Goal: Communication & Community: Share content

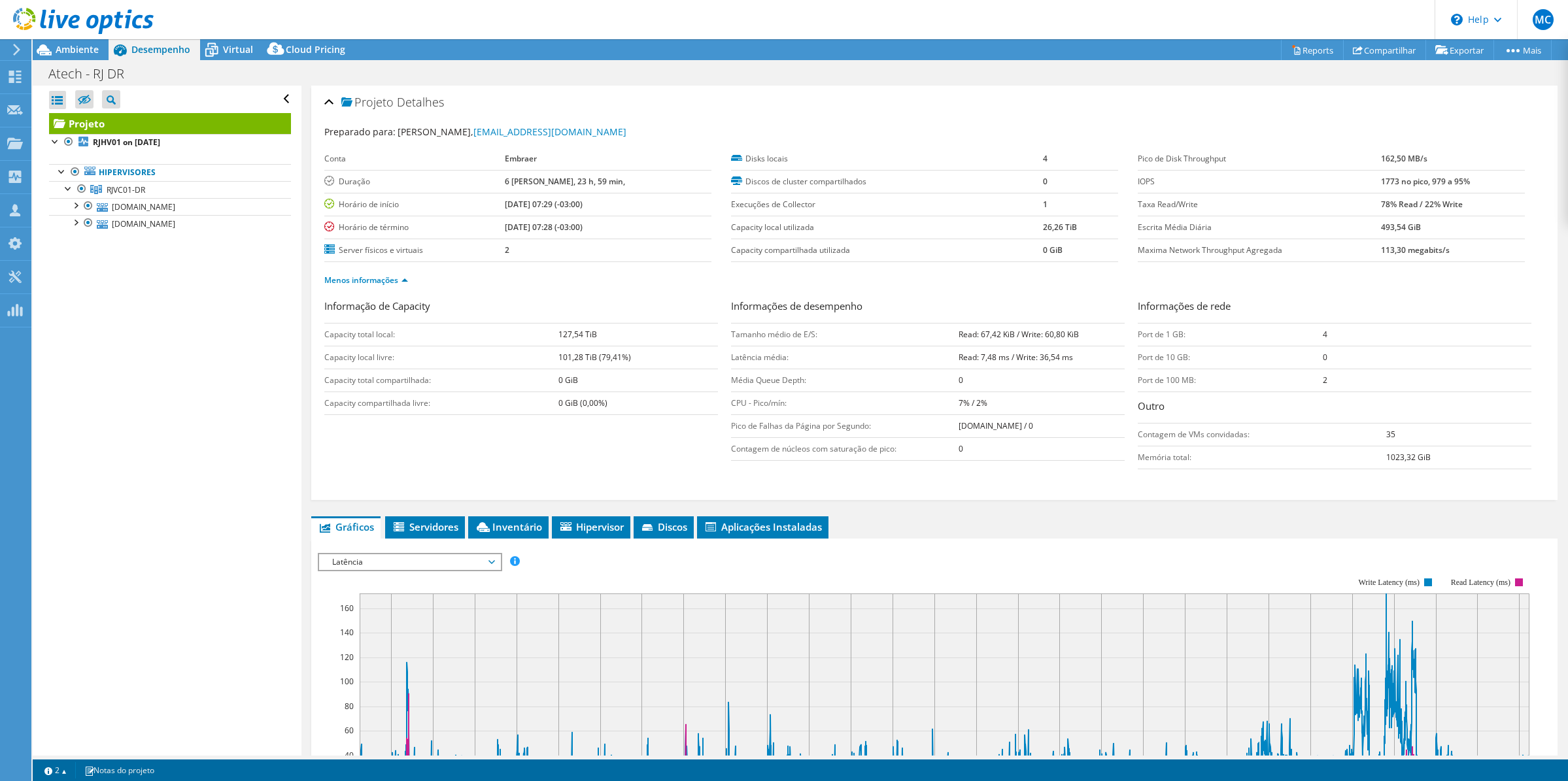
select select "USD"
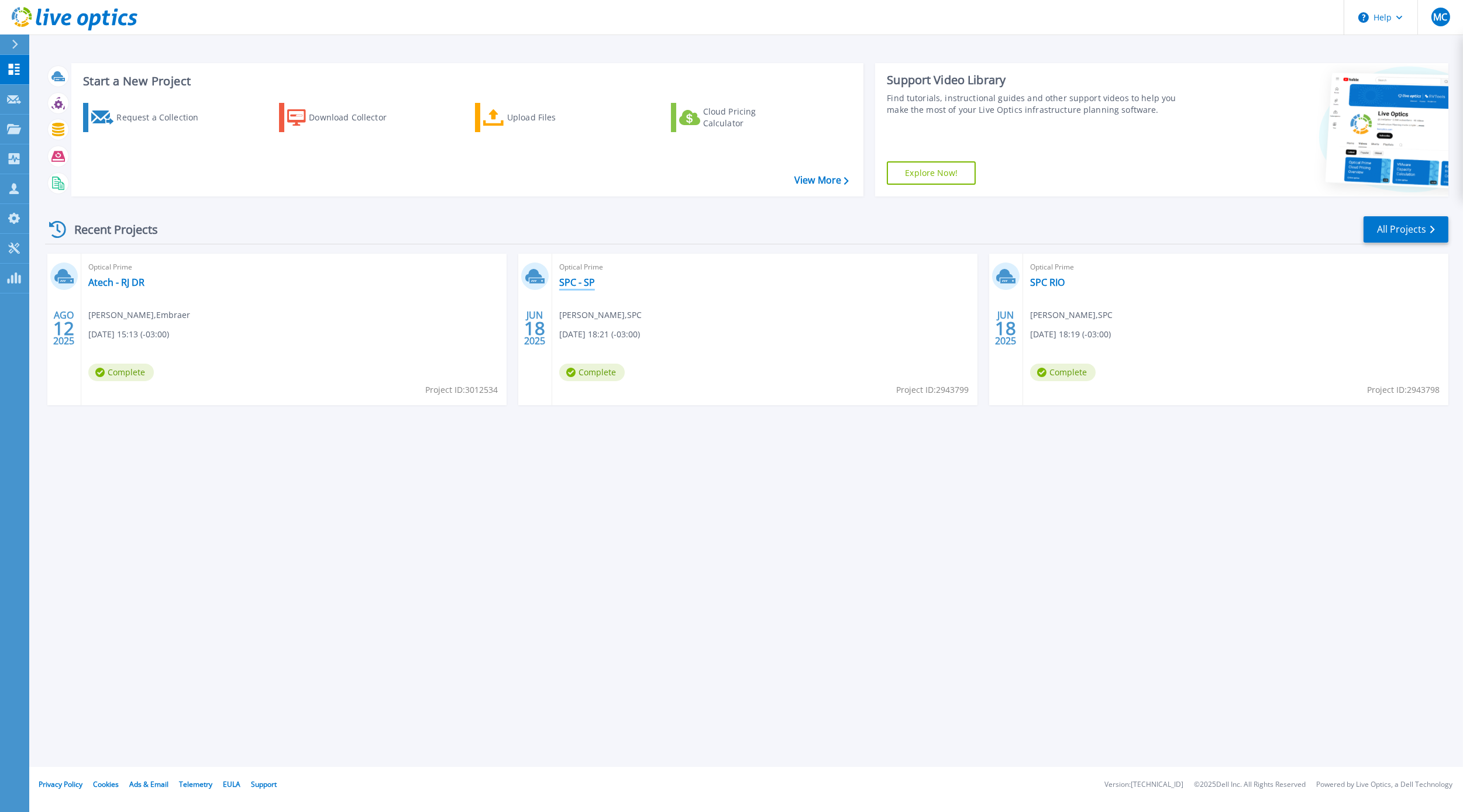
click at [574, 281] on link "SPC - SP" at bounding box center [577, 282] width 35 height 12
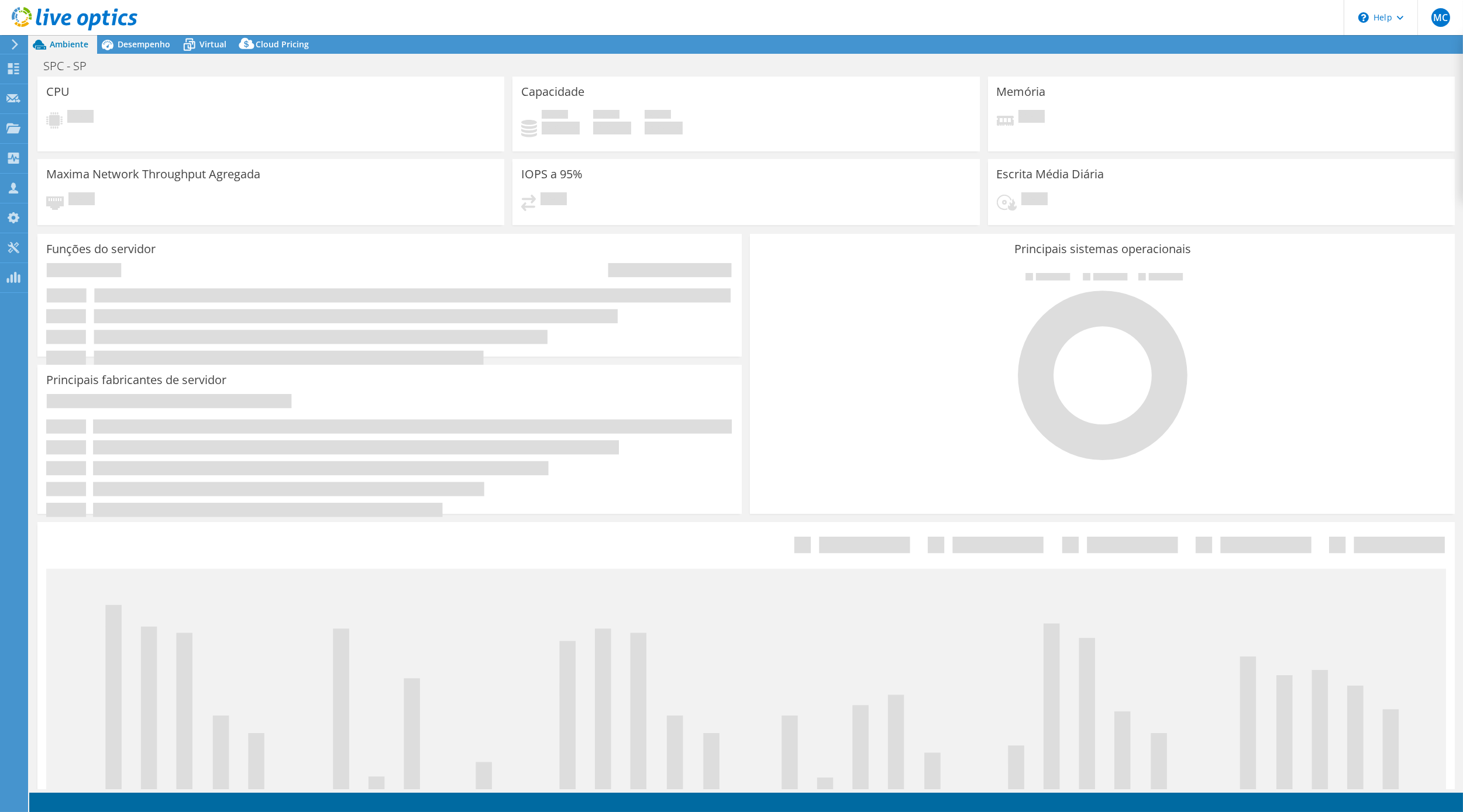
select select "USD"
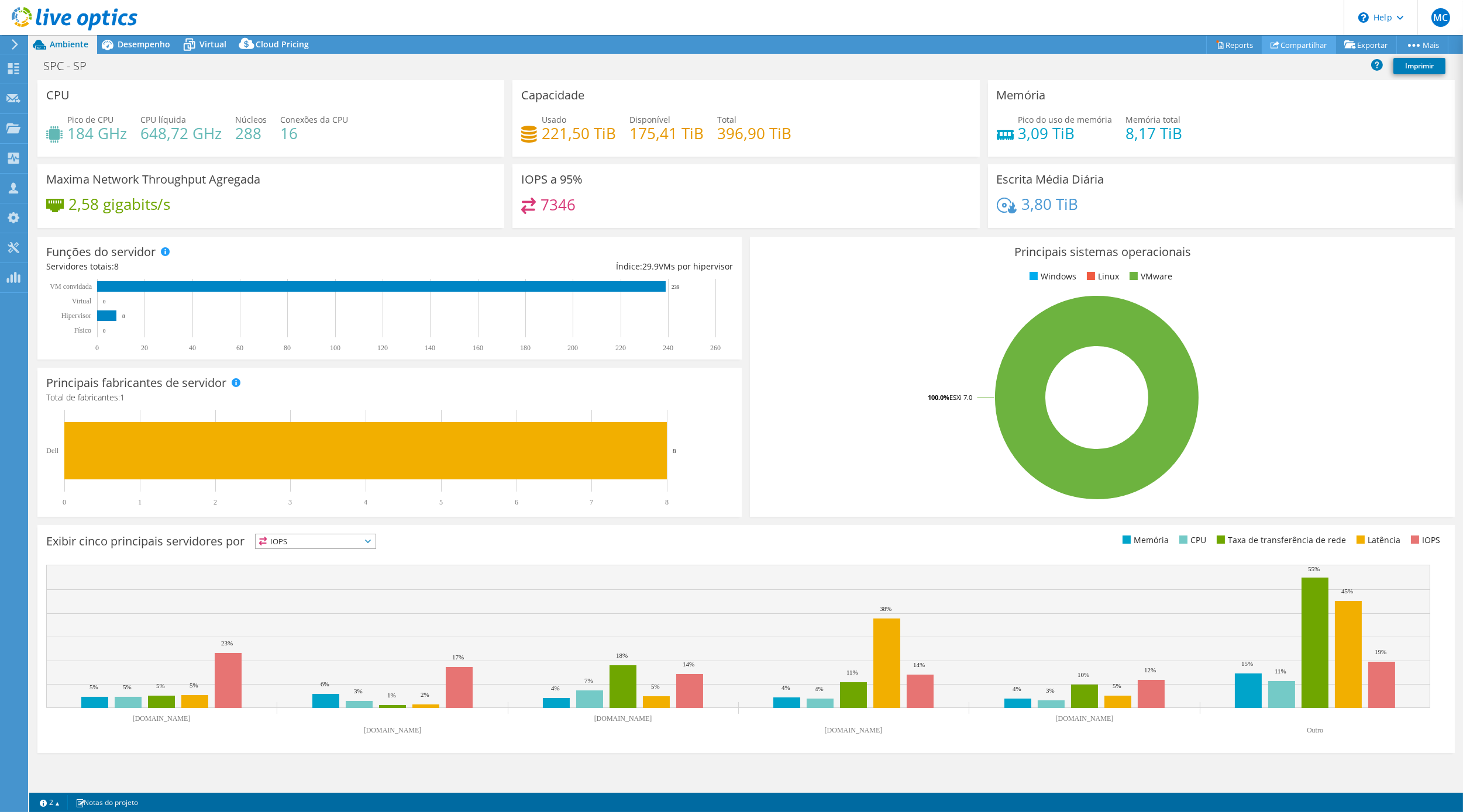
click at [1304, 47] on link "Compartilhar" at bounding box center [1299, 44] width 74 height 18
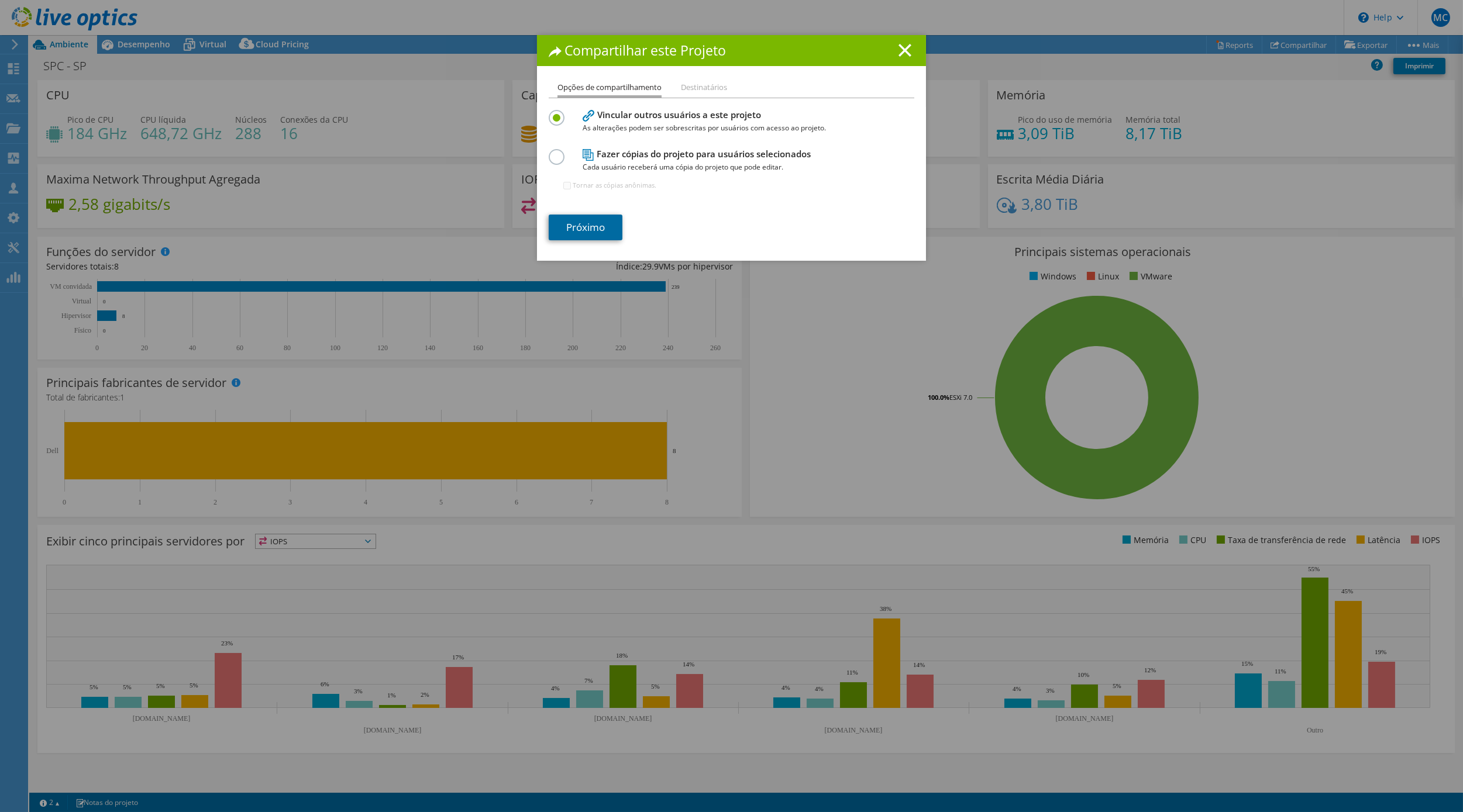
click at [584, 225] on link "Próximo" at bounding box center [586, 228] width 74 height 26
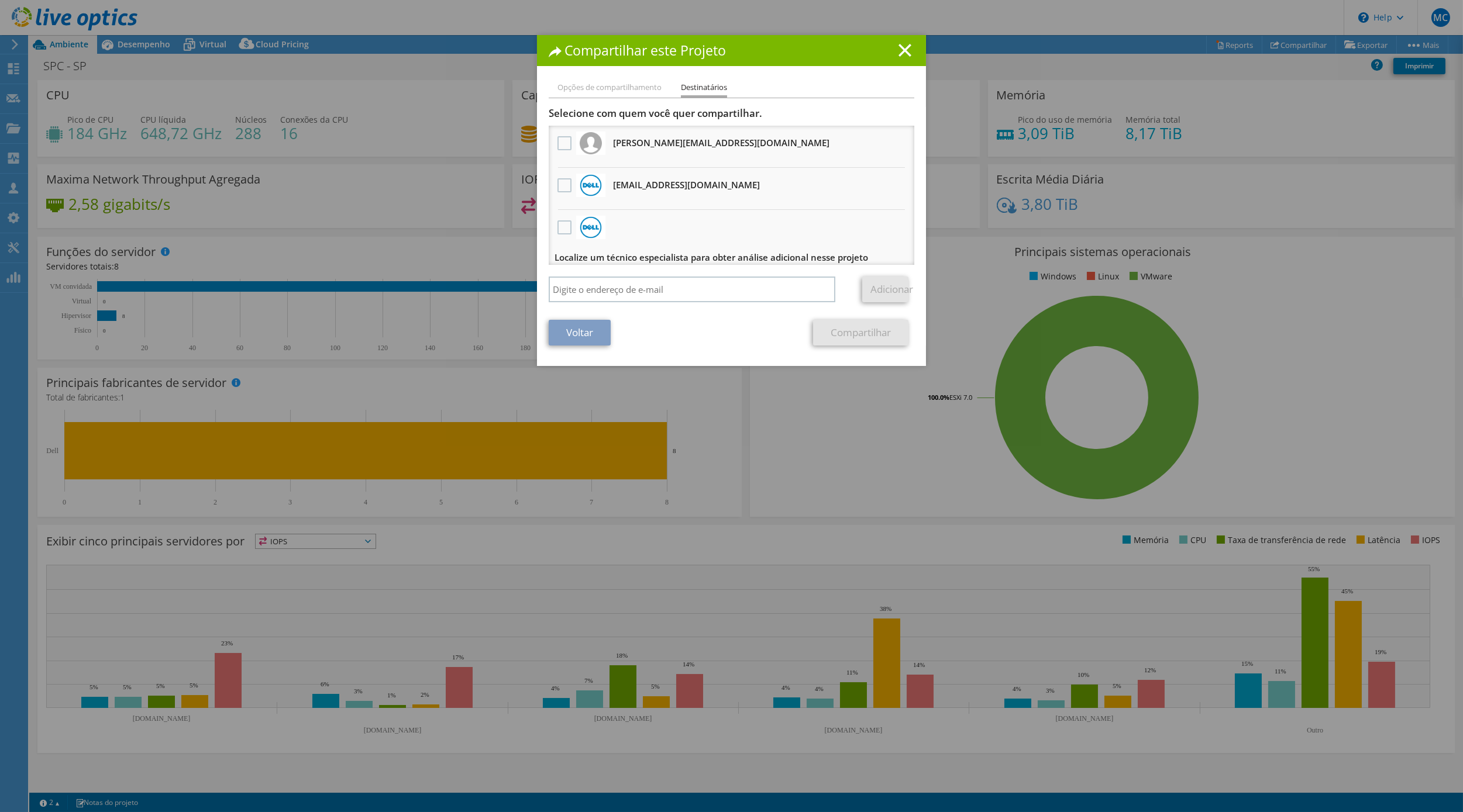
click at [591, 336] on link "Voltar" at bounding box center [579, 333] width 62 height 26
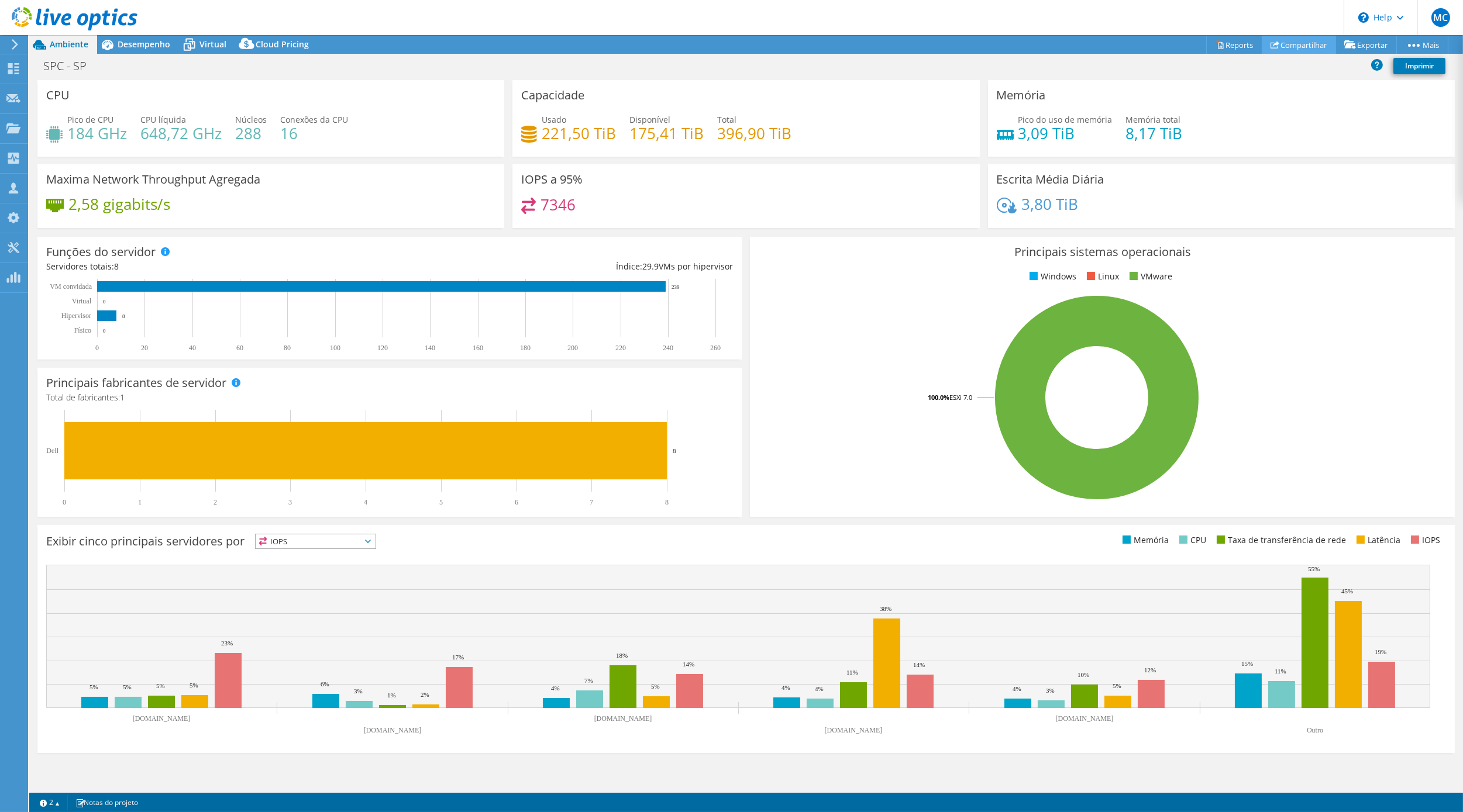
click at [1292, 48] on link "Compartilhar" at bounding box center [1299, 44] width 74 height 18
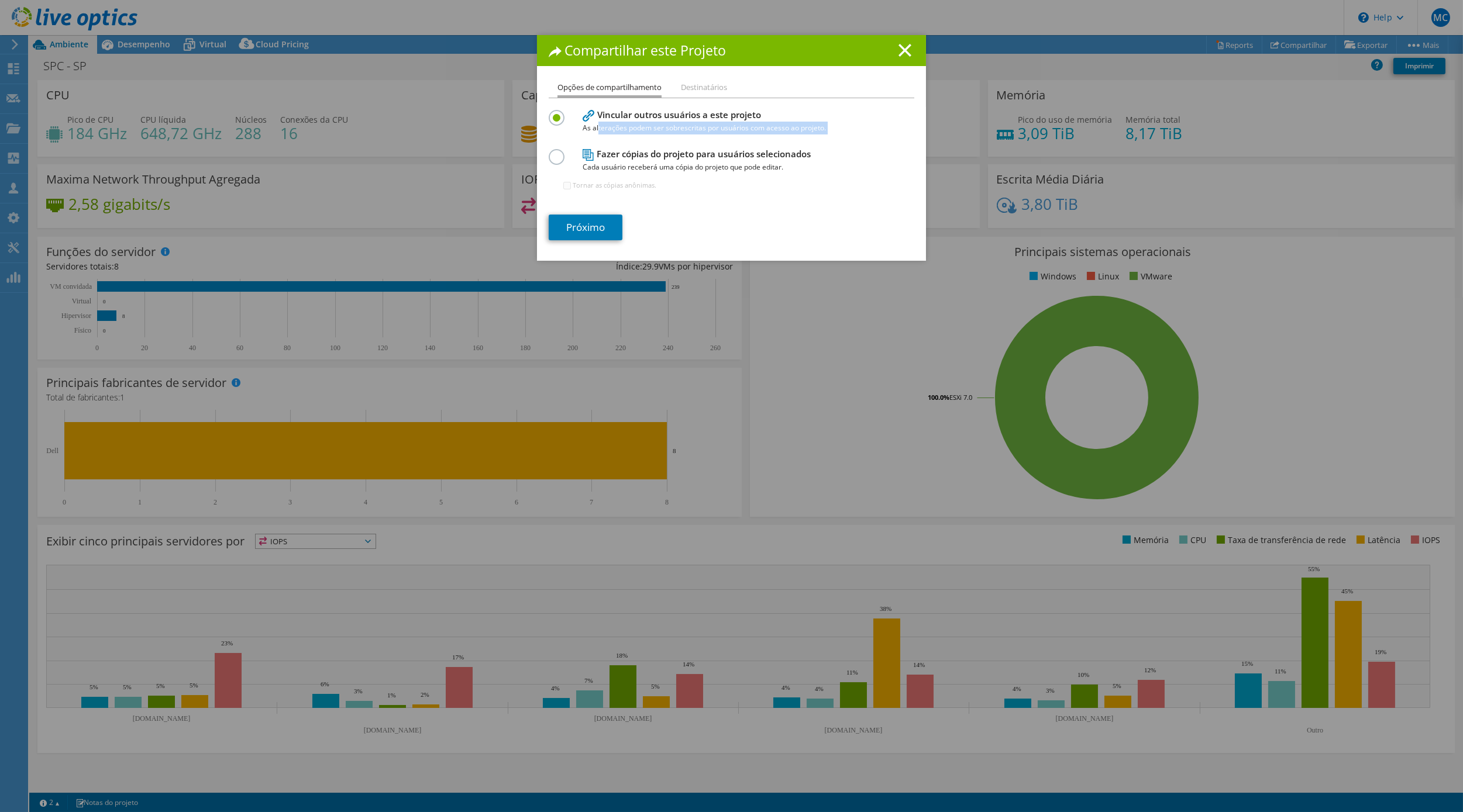
drag, startPoint x: 594, startPoint y: 132, endPoint x: 749, endPoint y: 134, distance: 155.0
click at [749, 134] on div "Vincular outros usuários a este projeto As alterações podem ser sobrescritas po…" at bounding box center [731, 154] width 366 height 96
drag, startPoint x: 598, startPoint y: 167, endPoint x: 780, endPoint y: 172, distance: 182.1
click at [780, 172] on span "Cada usuário receberá uma cópia do projeto que pode editar." at bounding box center [729, 167] width 293 height 13
click at [678, 115] on h4 "Vincular outros usuários a este projeto As alterações podem ser sobrescritas po…" at bounding box center [729, 121] width 293 height 27
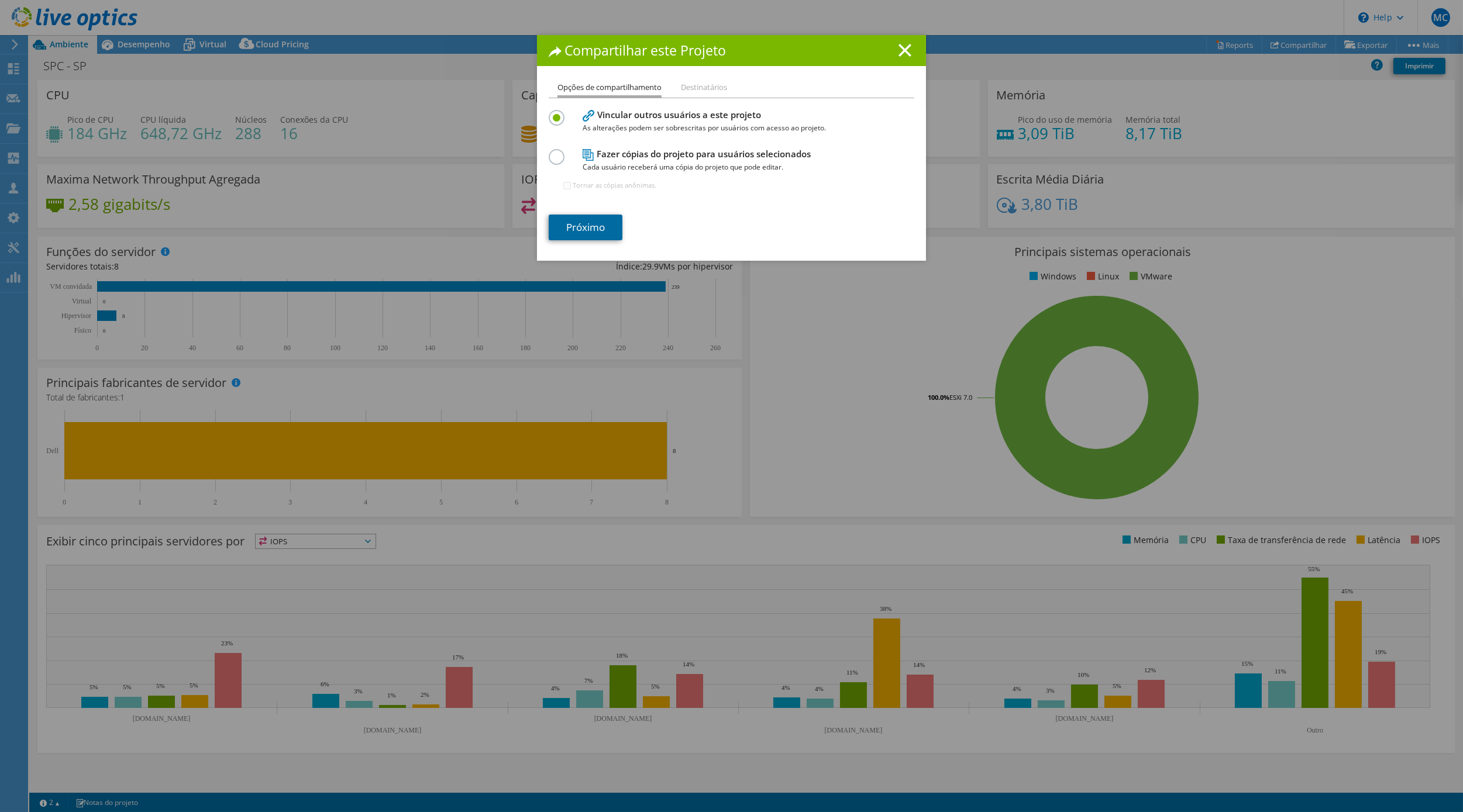
click at [591, 224] on link "Próximo" at bounding box center [586, 228] width 74 height 26
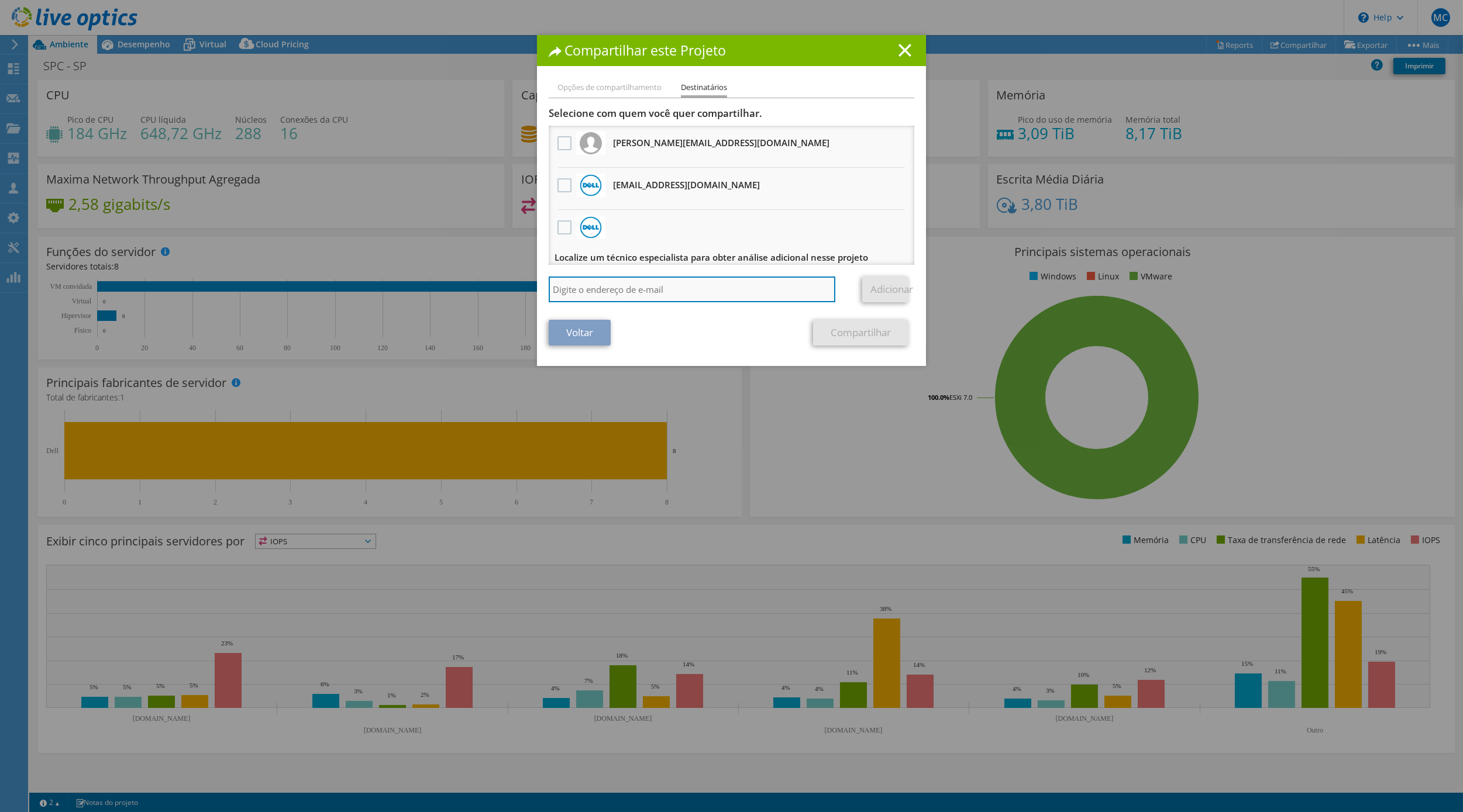
click at [614, 286] on input "search" at bounding box center [692, 289] width 286 height 26
type input "m"
type input "cristhian.matsubara@datacoreit.com.br"
click at [893, 278] on link "Adicionar" at bounding box center [885, 289] width 46 height 26
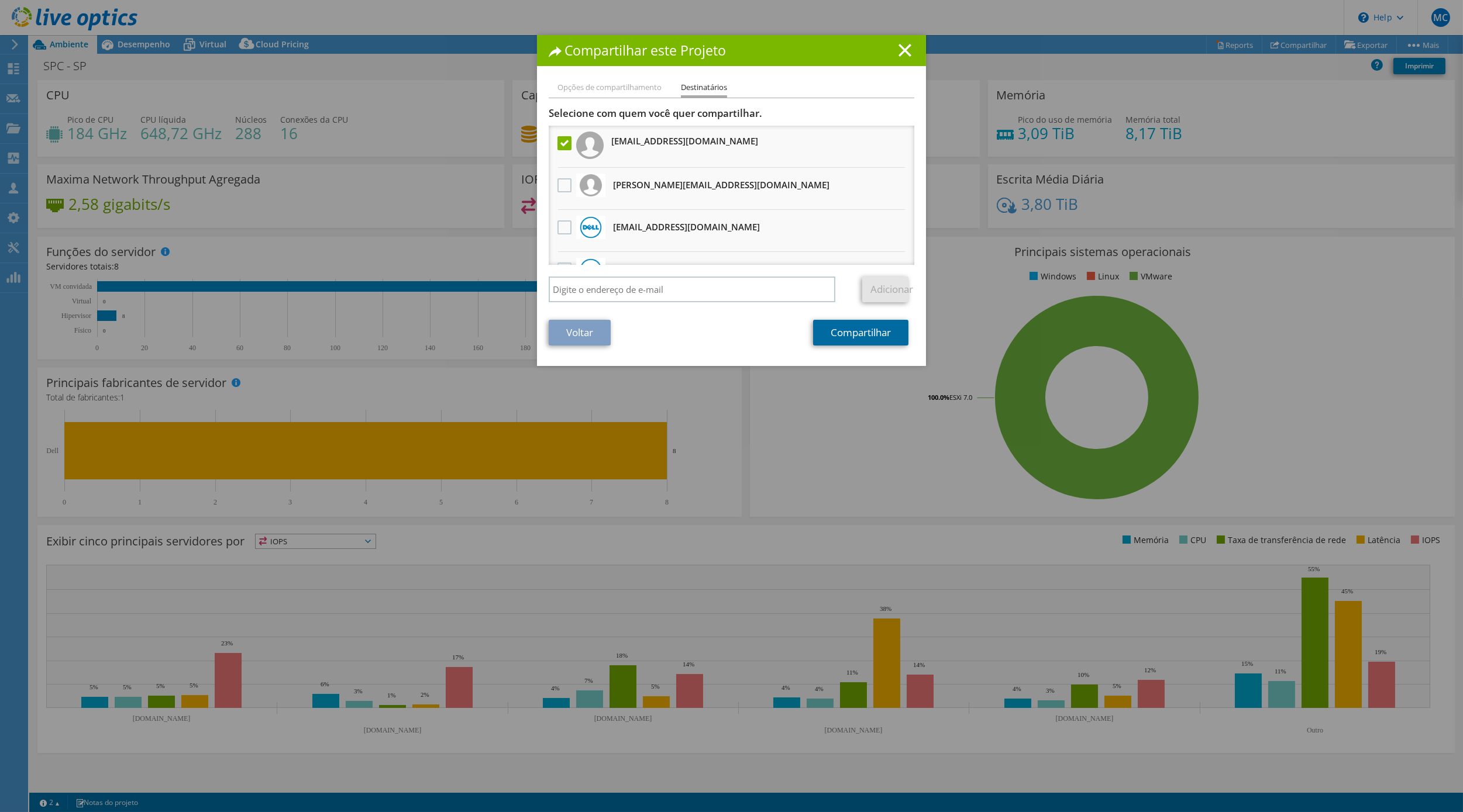
click at [853, 337] on link "Compartilhar" at bounding box center [861, 333] width 96 height 26
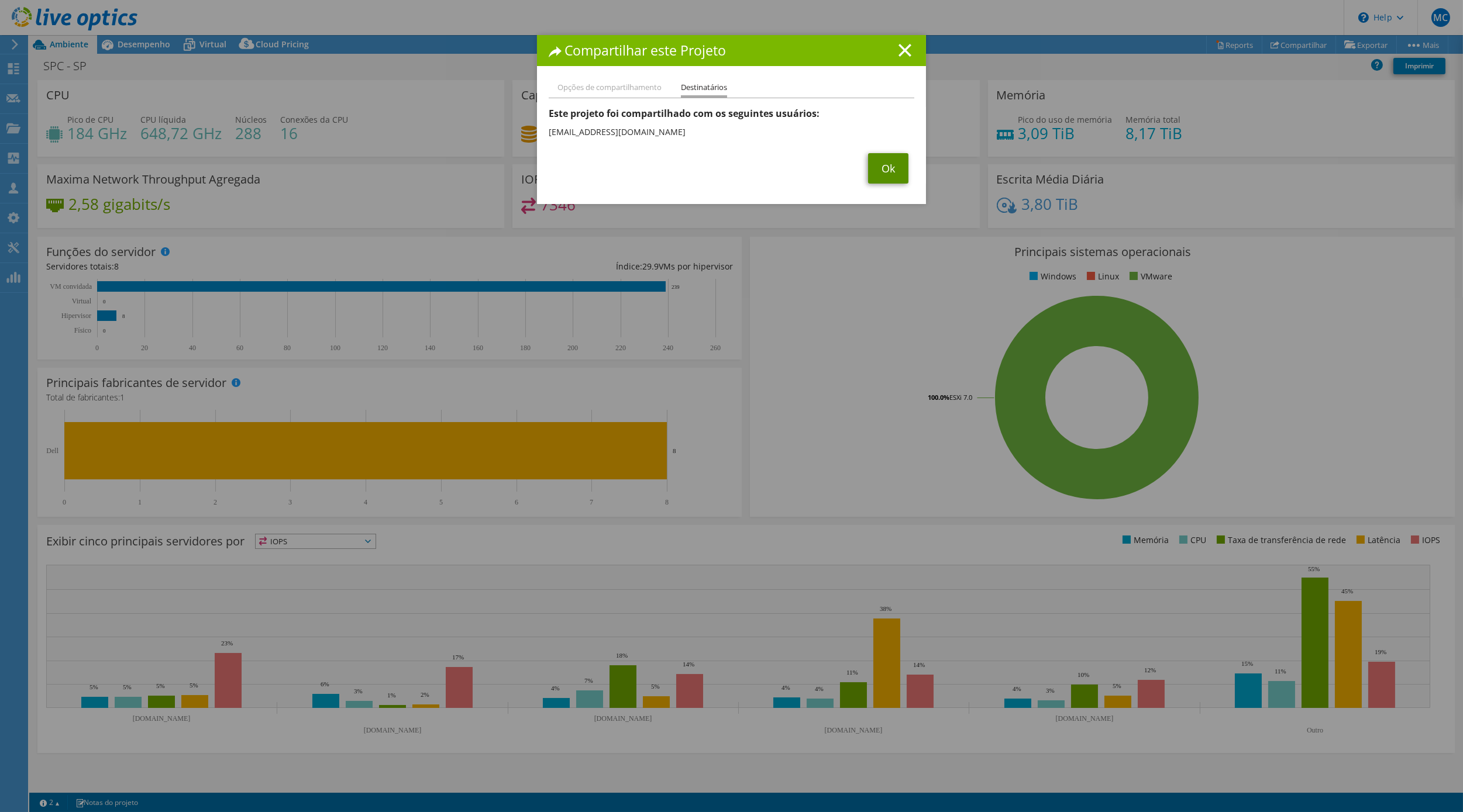
click at [868, 170] on link "Ok" at bounding box center [888, 169] width 40 height 31
